Goal: Information Seeking & Learning: Compare options

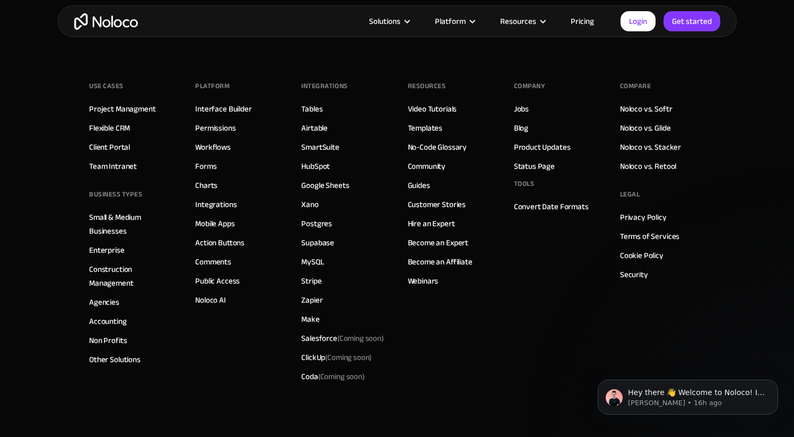
scroll to position [5987, 0]
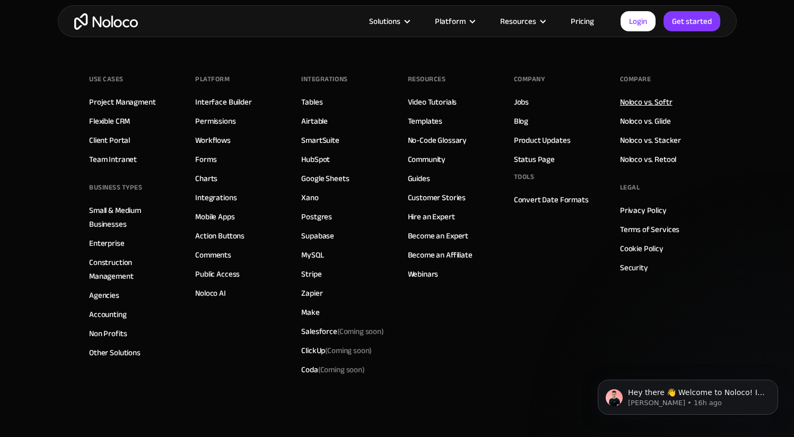
click at [656, 98] on link "Noloco vs. Softr" at bounding box center [646, 102] width 53 height 14
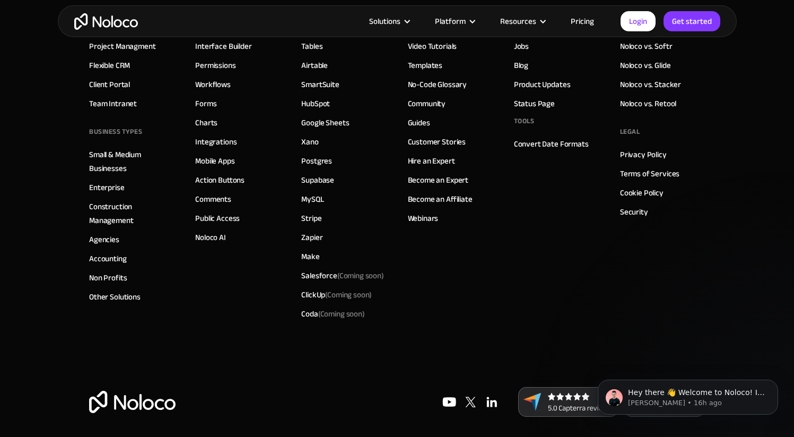
scroll to position [2846, 0]
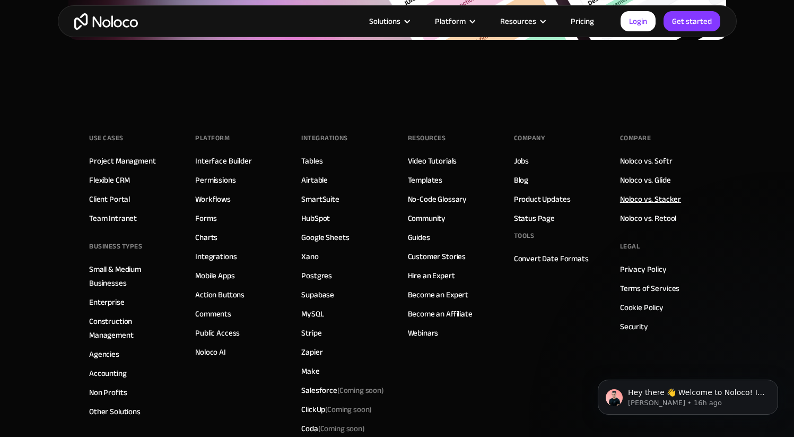
click at [667, 203] on link "Noloco vs. Stacker" at bounding box center [650, 199] width 61 height 14
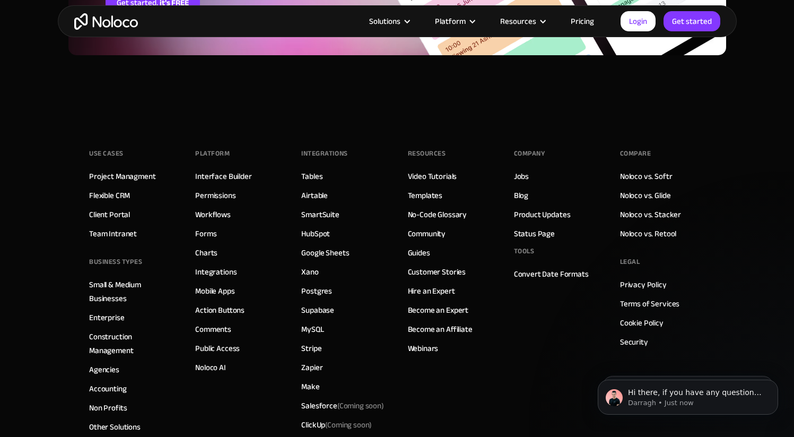
scroll to position [2844, 0]
